Goal: Navigation & Orientation: Find specific page/section

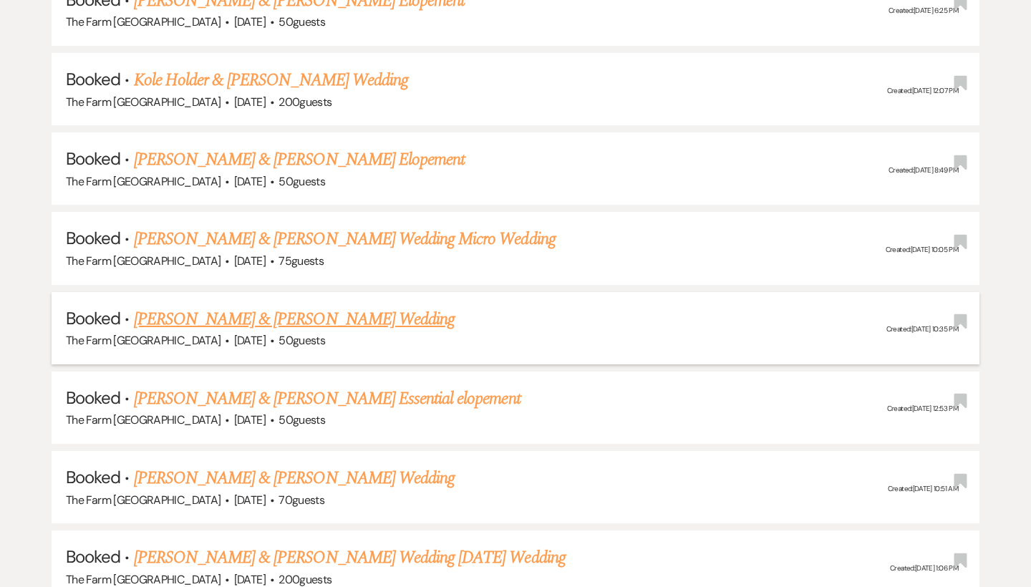
scroll to position [1864, 0]
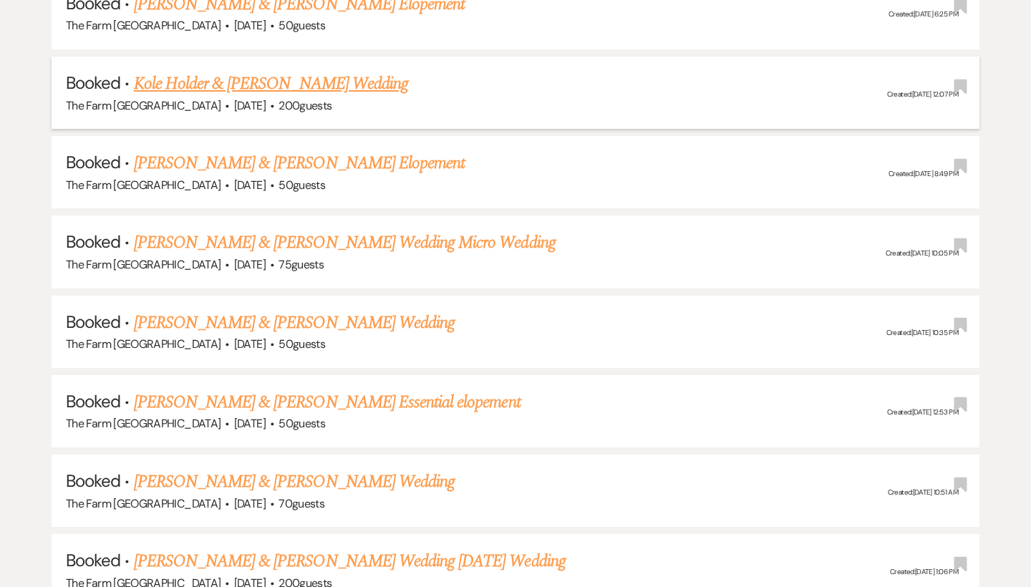
click at [253, 71] on link "Kole Holder & [PERSON_NAME] Wedding" at bounding box center [271, 84] width 274 height 26
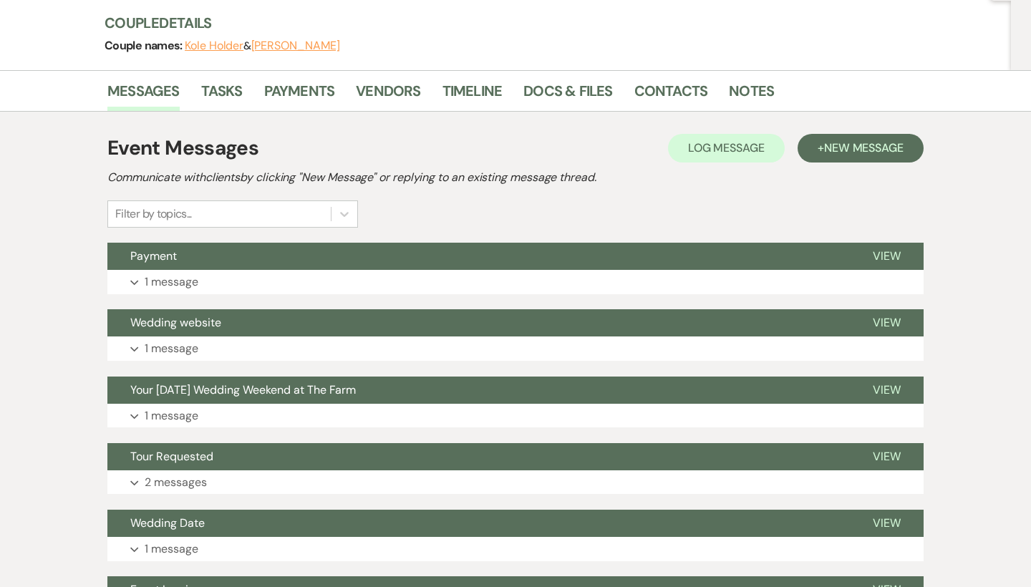
scroll to position [165, 0]
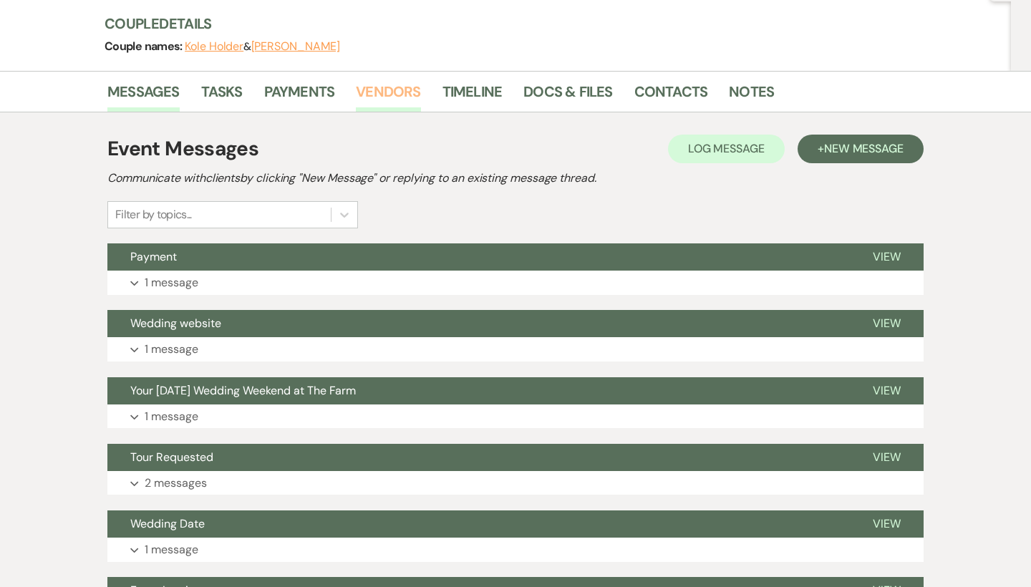
click at [384, 94] on link "Vendors" at bounding box center [388, 96] width 64 height 32
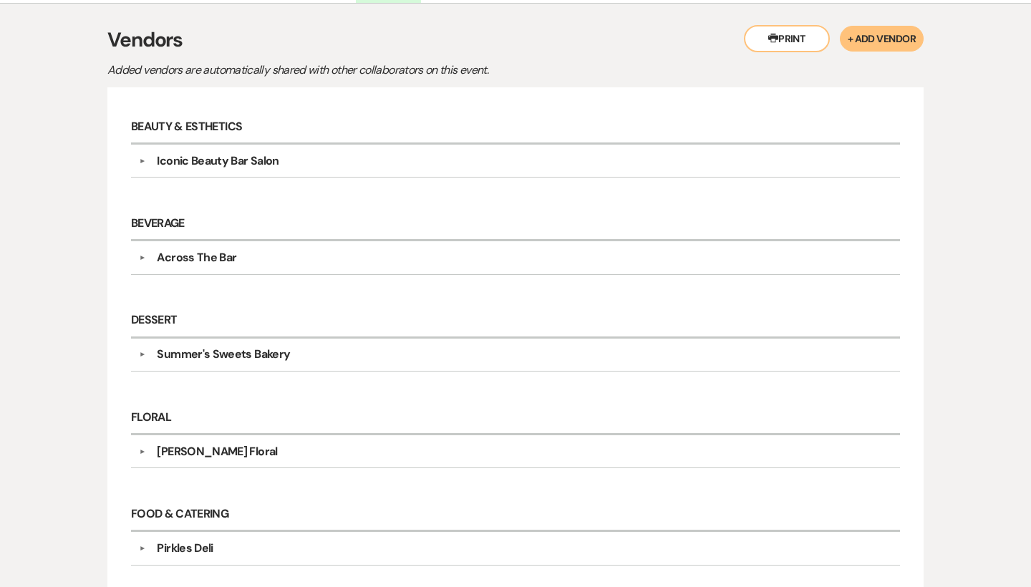
scroll to position [275, 0]
click at [140, 159] on button "▼" at bounding box center [141, 159] width 17 height 7
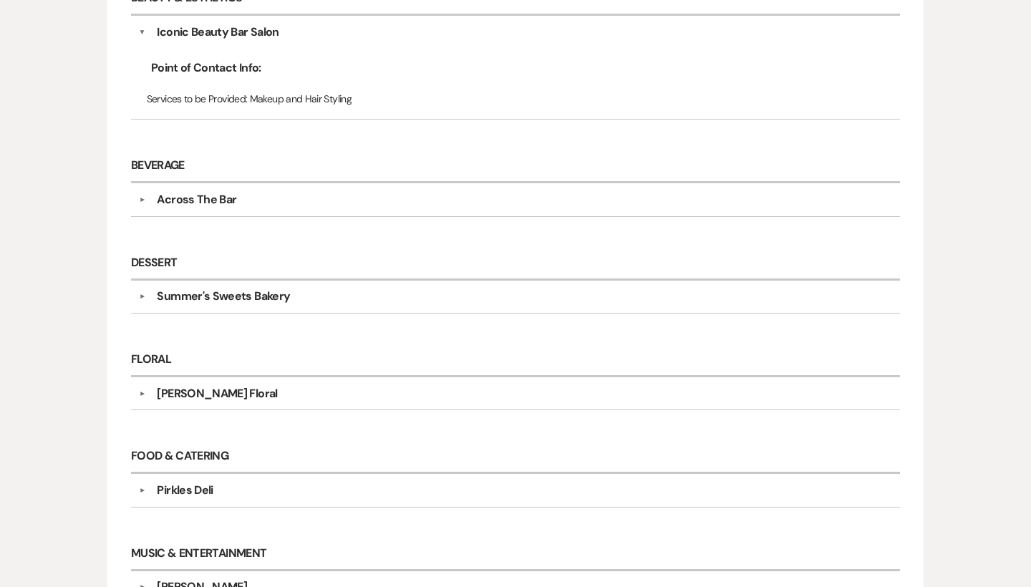
scroll to position [401, 0]
click at [144, 35] on button "▼" at bounding box center [142, 33] width 7 height 17
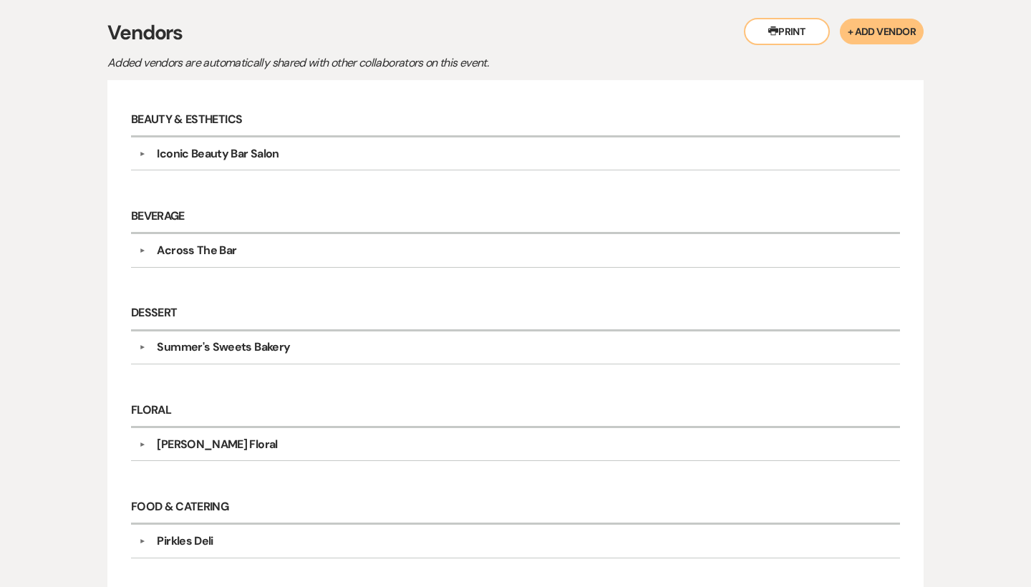
scroll to position [282, 0]
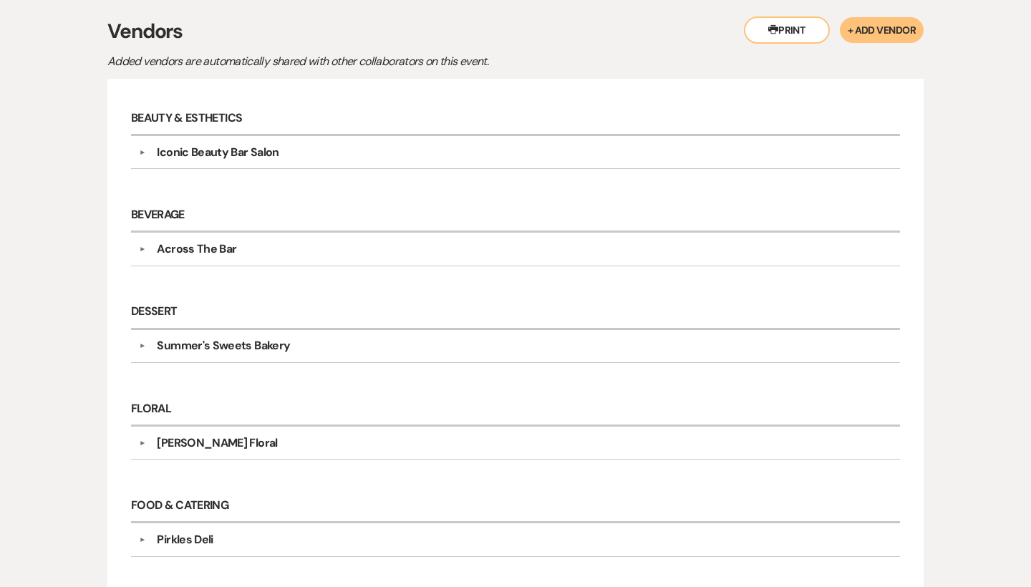
click at [223, 346] on div "Summer's Sweets Bakery" at bounding box center [223, 345] width 133 height 17
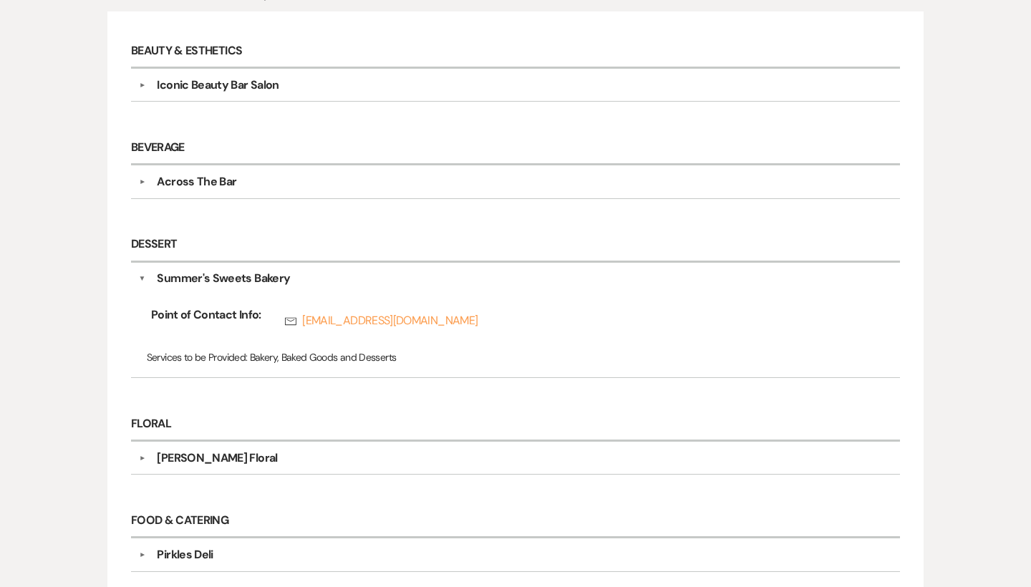
scroll to position [360, 0]
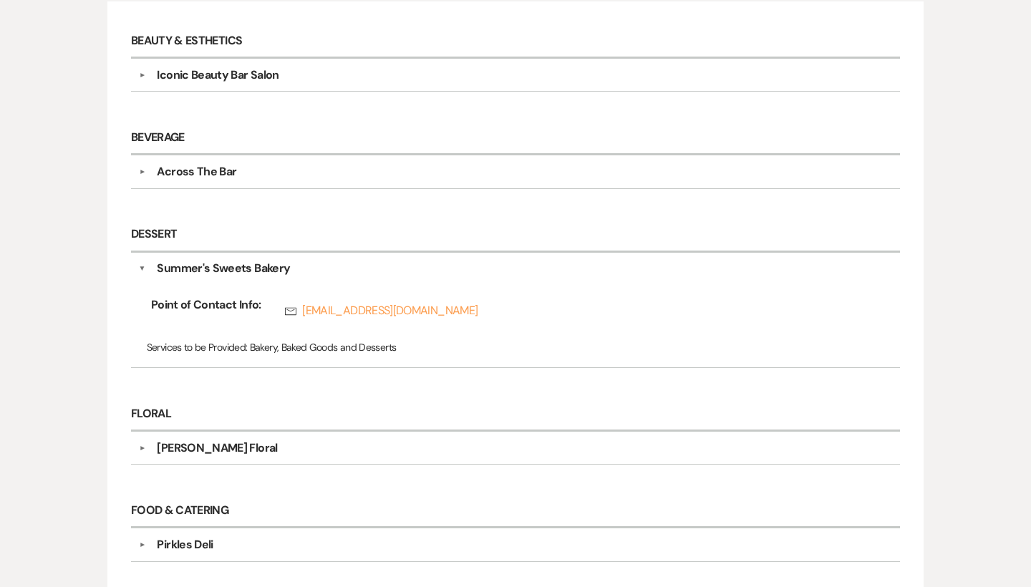
click at [183, 450] on div "[PERSON_NAME] Floral" at bounding box center [217, 448] width 120 height 17
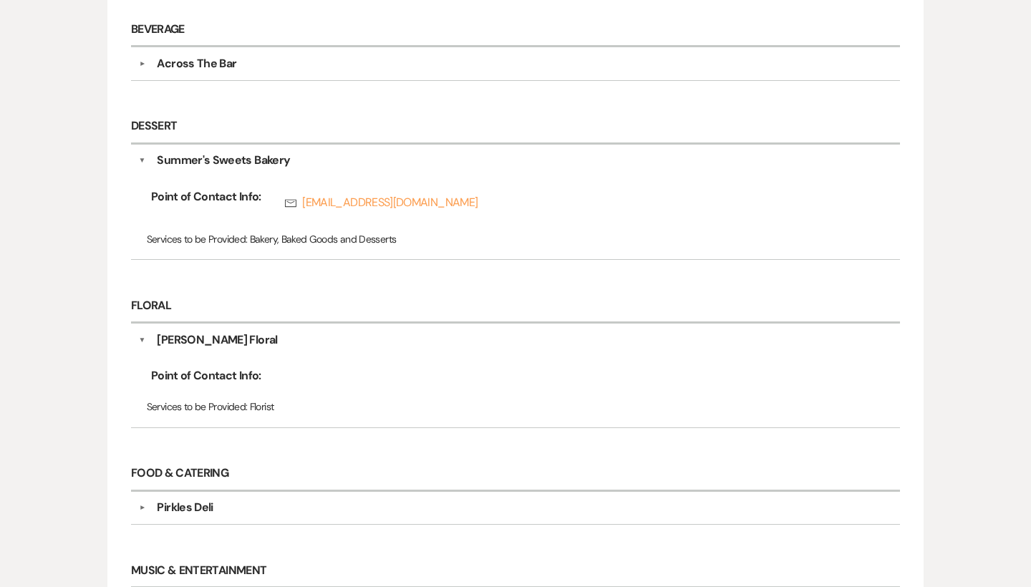
scroll to position [475, 0]
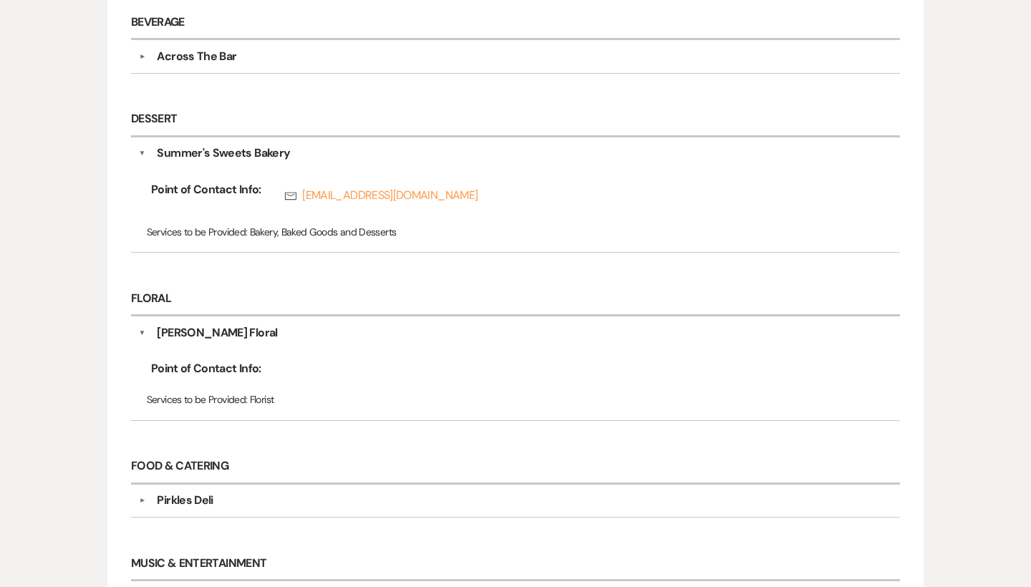
click at [196, 488] on div "▼ Pirkles Deli Point of Contact Info: Services to be Provided: Catering" at bounding box center [515, 501] width 769 height 33
click at [197, 495] on div "Pirkles Deli" at bounding box center [185, 500] width 56 height 17
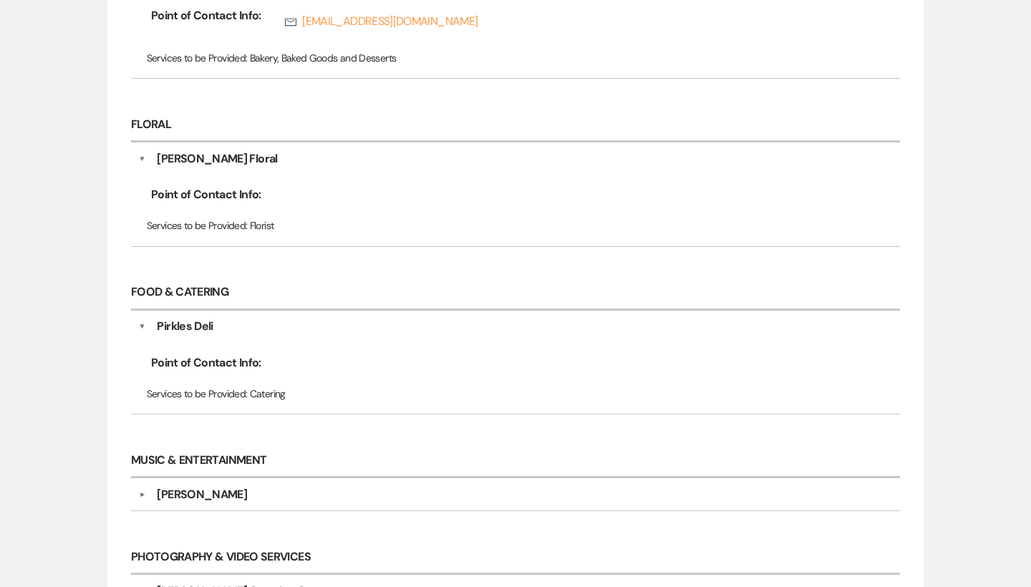
scroll to position [650, 0]
click at [188, 492] on div "[PERSON_NAME]" at bounding box center [202, 493] width 90 height 17
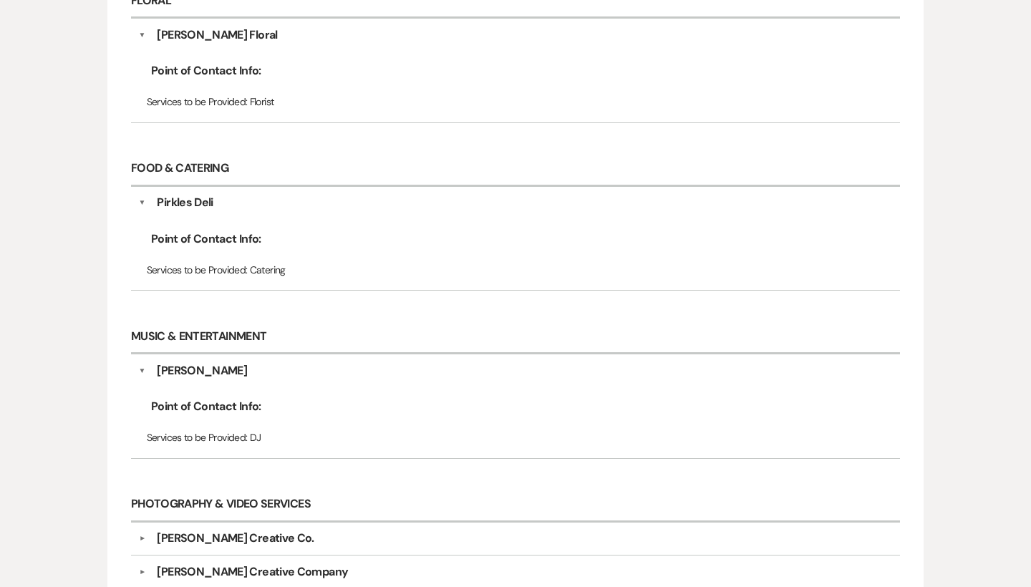
scroll to position [783, 0]
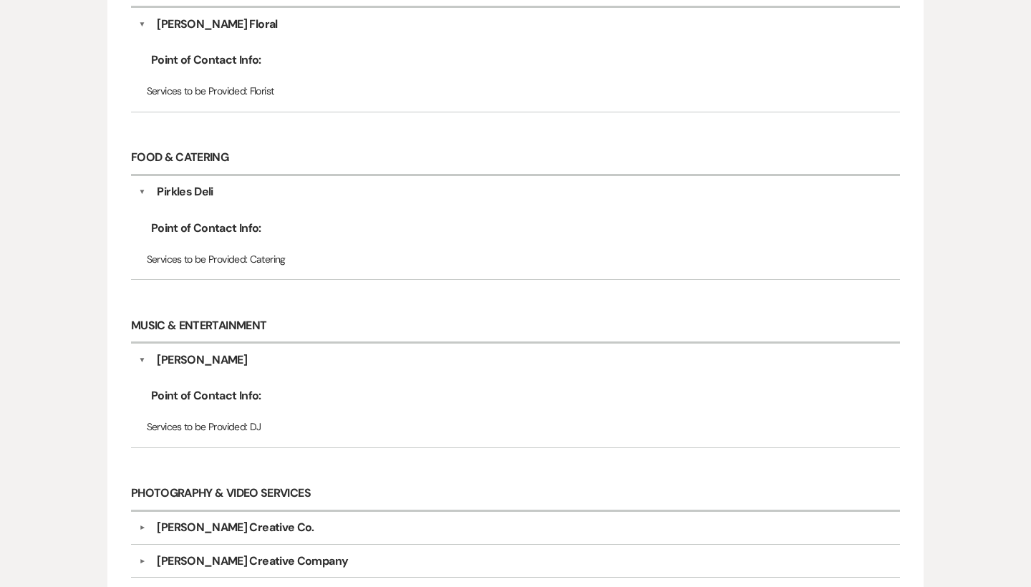
click at [230, 525] on div "[PERSON_NAME] Creative Co." at bounding box center [235, 527] width 157 height 17
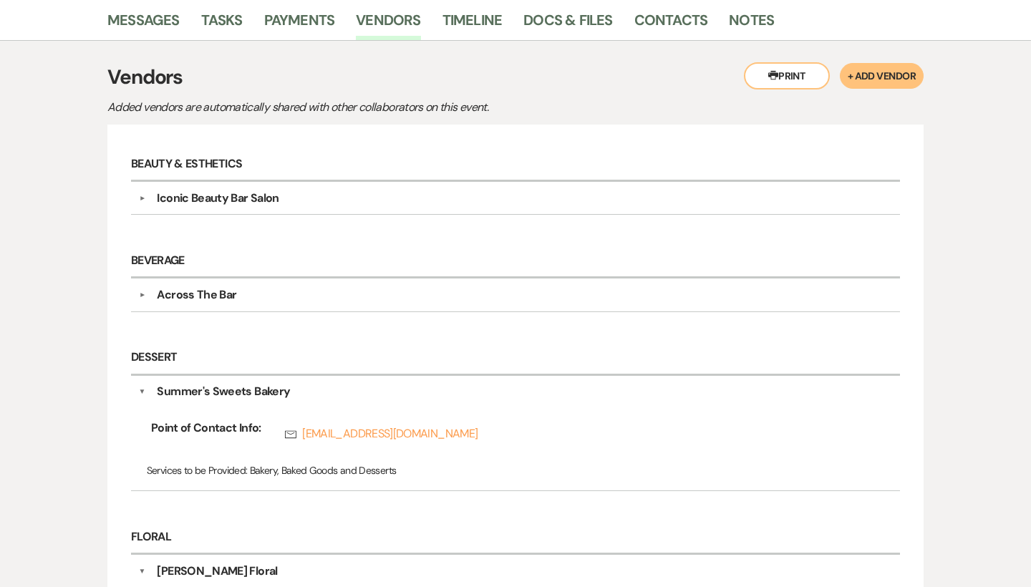
scroll to position [235, 0]
